Goal: Transaction & Acquisition: Purchase product/service

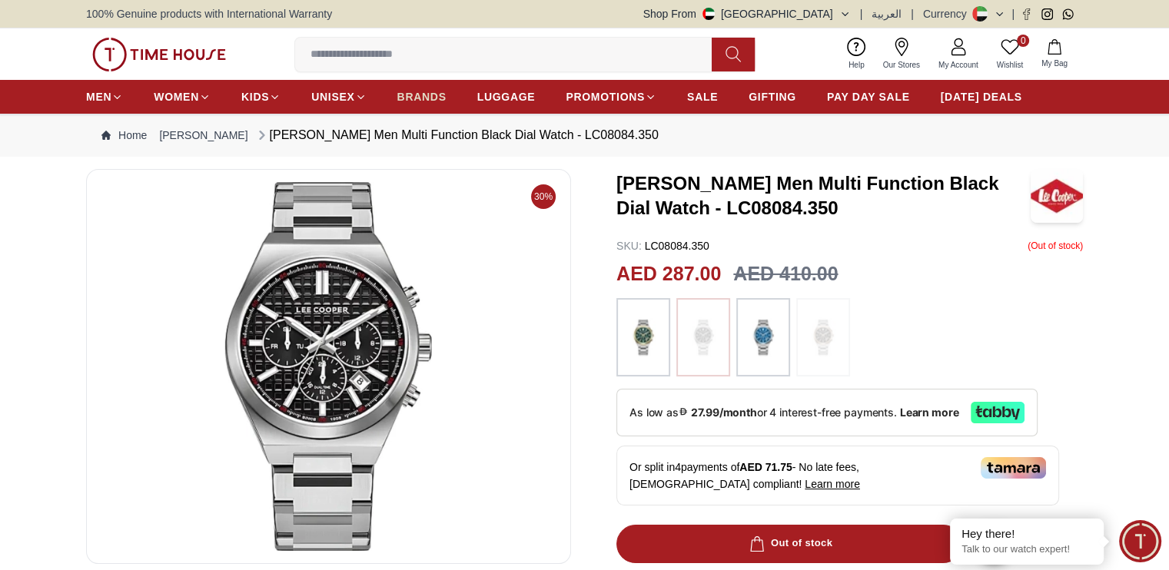
click at [409, 92] on span "BRANDS" at bounding box center [421, 96] width 49 height 15
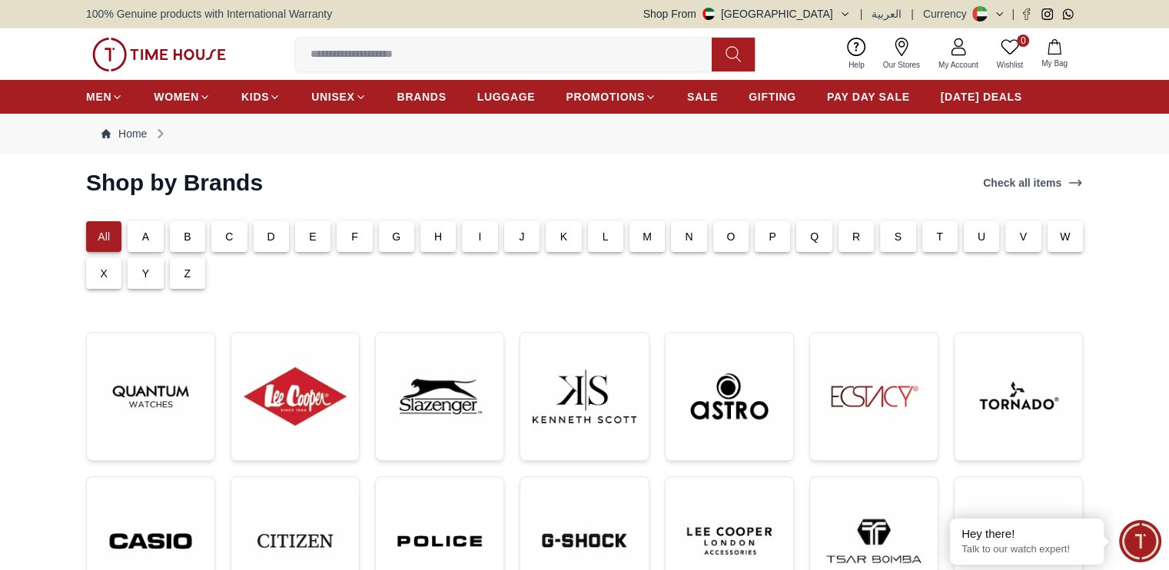
click at [899, 234] on p "S" at bounding box center [899, 236] width 8 height 15
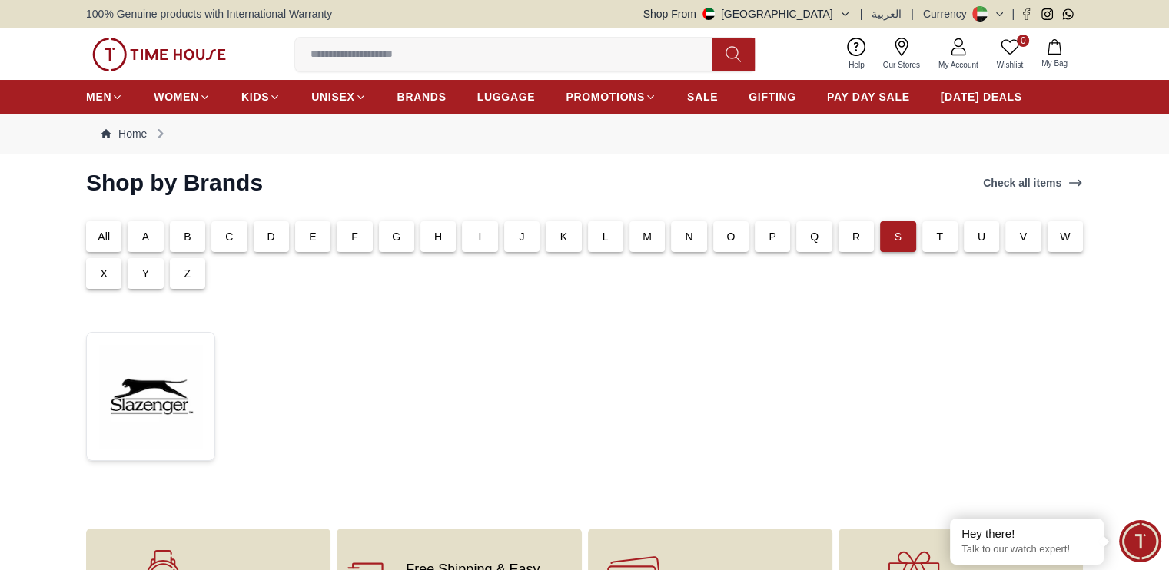
click at [620, 237] on div "L" at bounding box center [605, 236] width 35 height 31
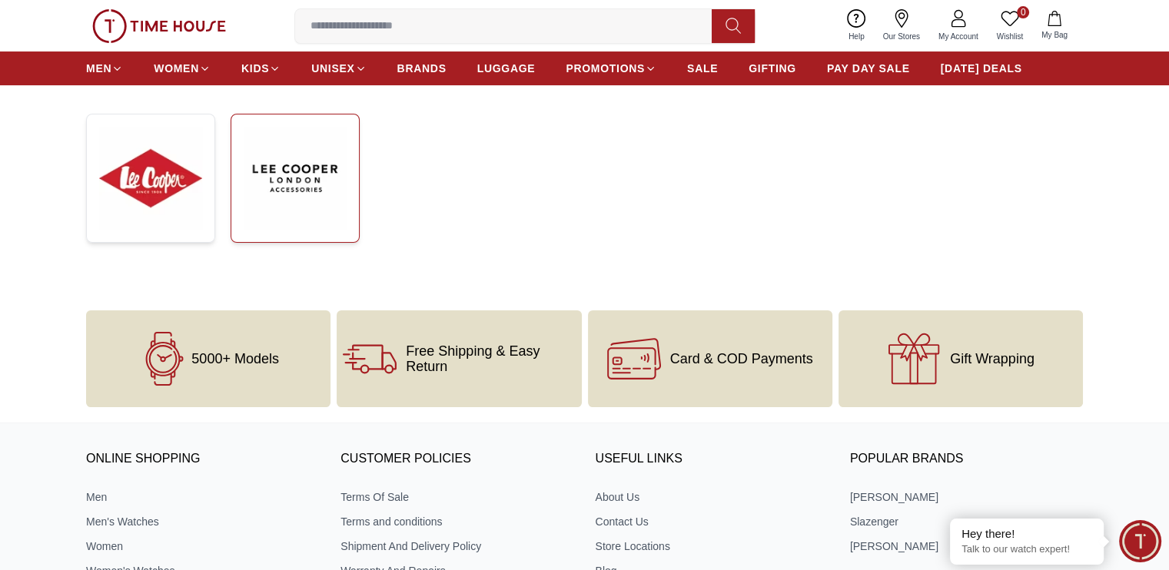
scroll to position [154, 0]
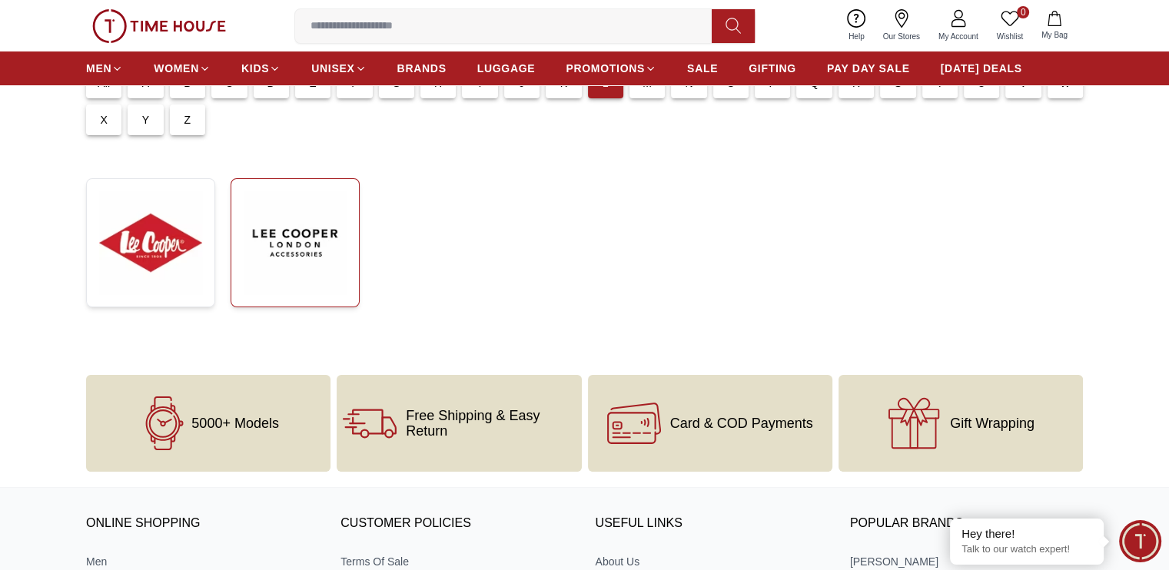
click at [281, 239] on img at bounding box center [295, 242] width 103 height 103
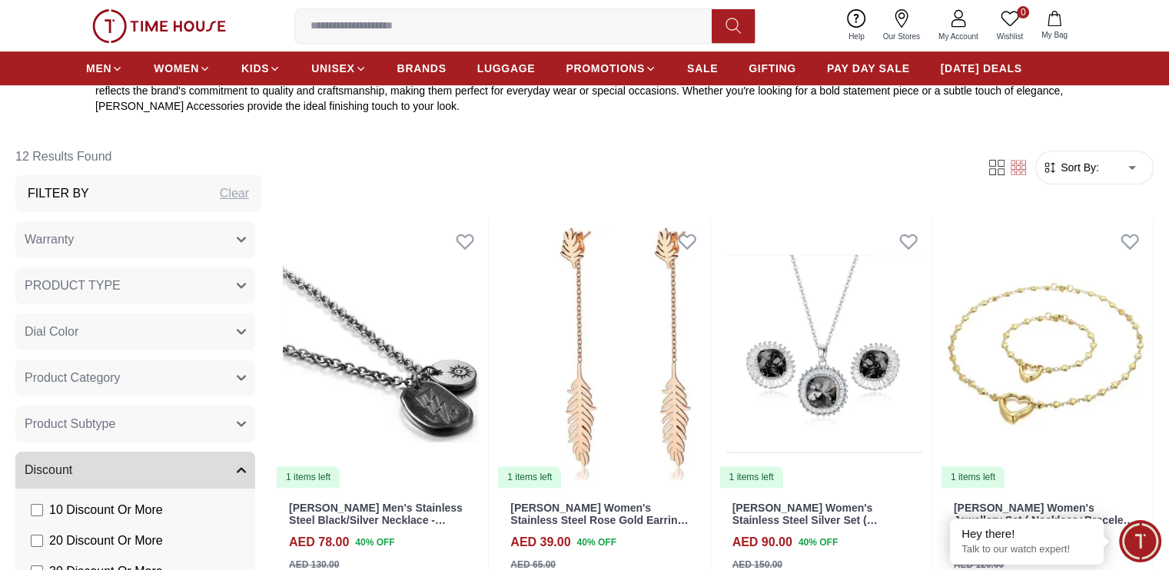
scroll to position [384, 0]
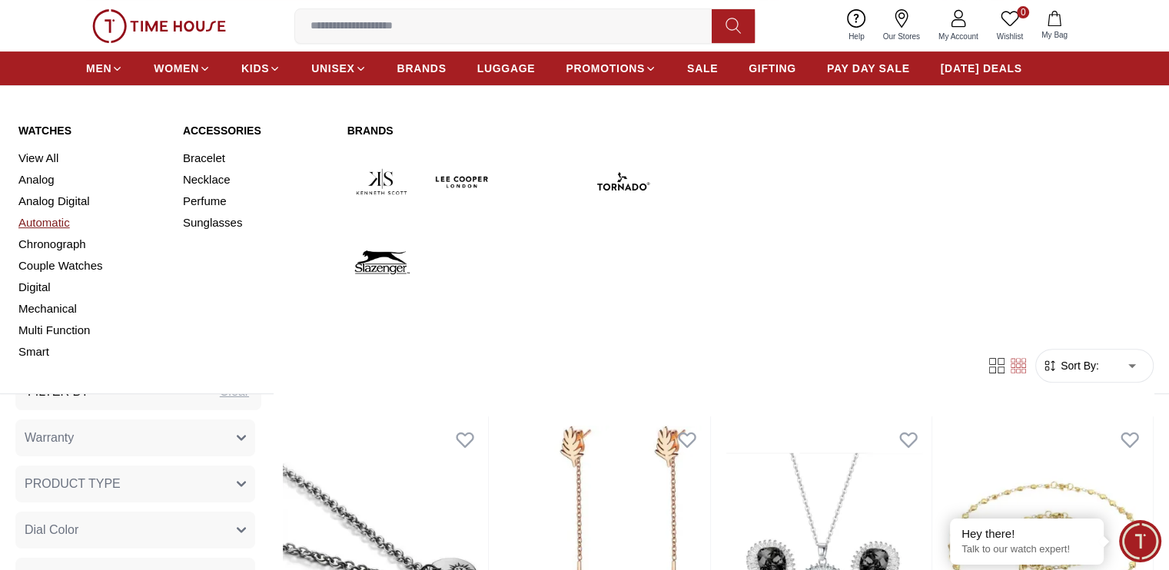
click at [46, 224] on link "Automatic" at bounding box center [91, 223] width 146 height 22
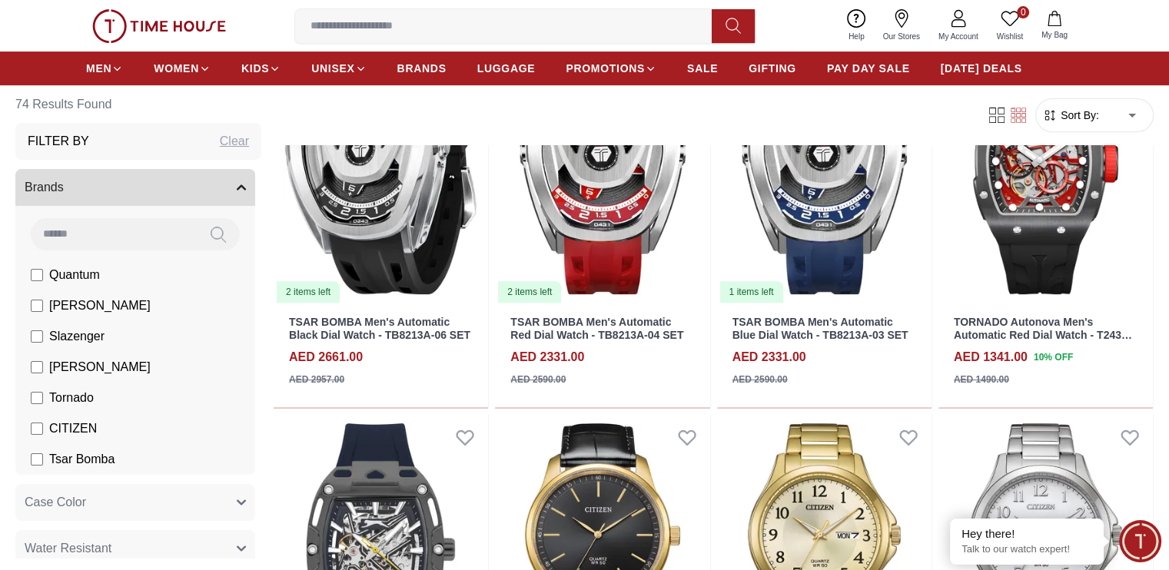
scroll to position [769, 0]
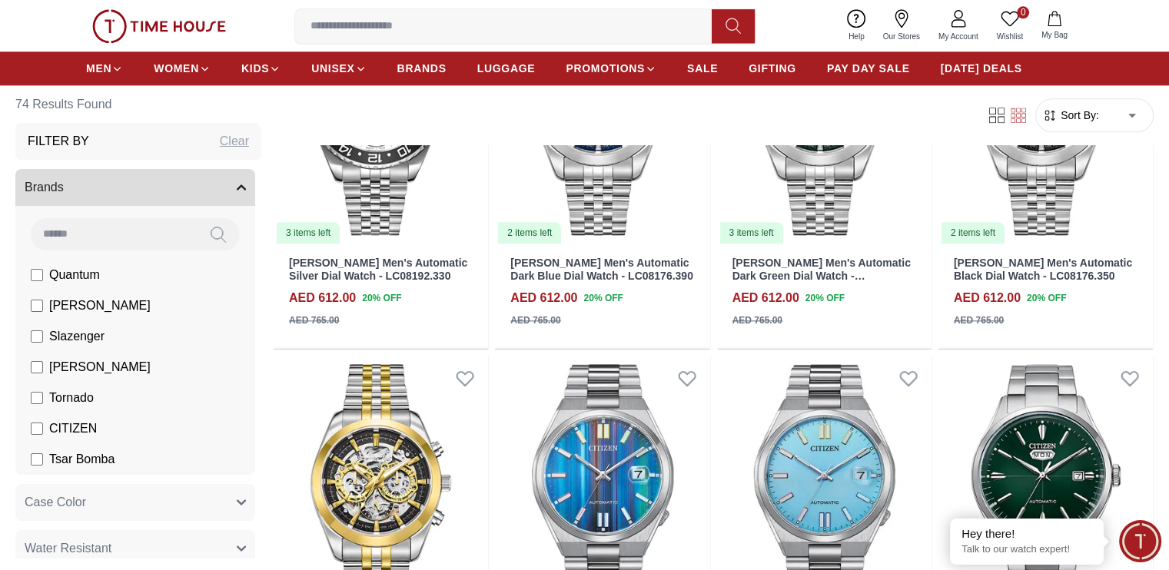
scroll to position [1998, 0]
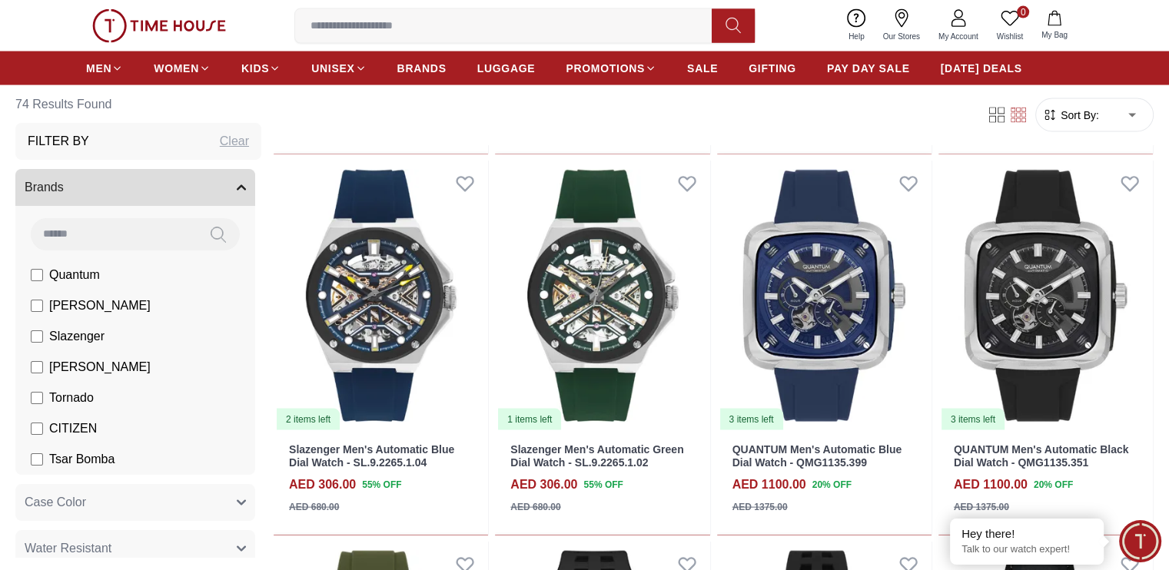
scroll to position [3151, 0]
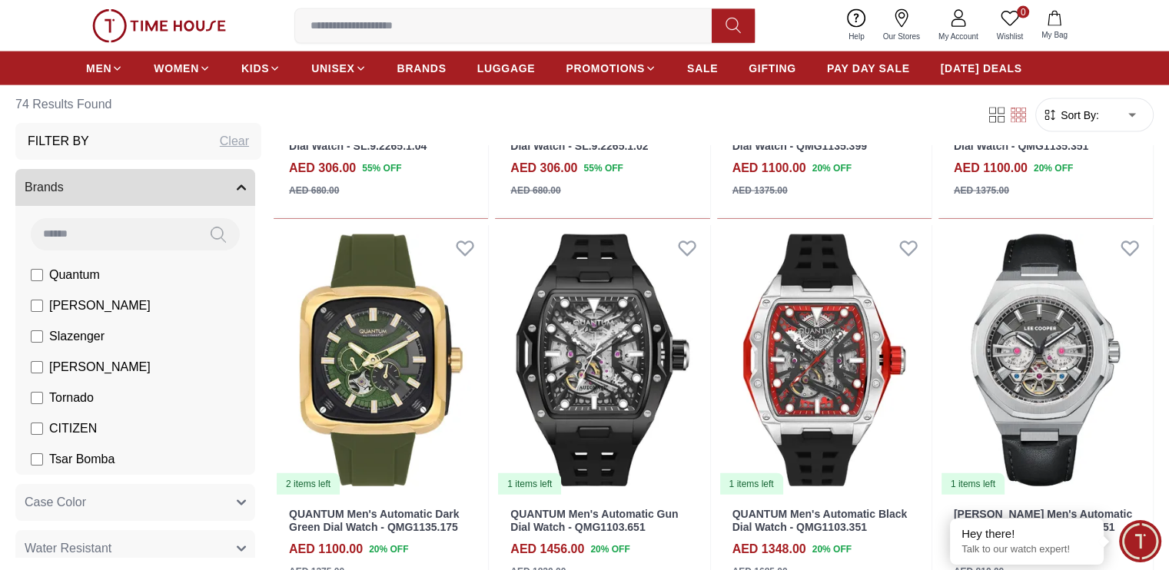
scroll to position [3458, 0]
